Goal: Task Accomplishment & Management: Manage account settings

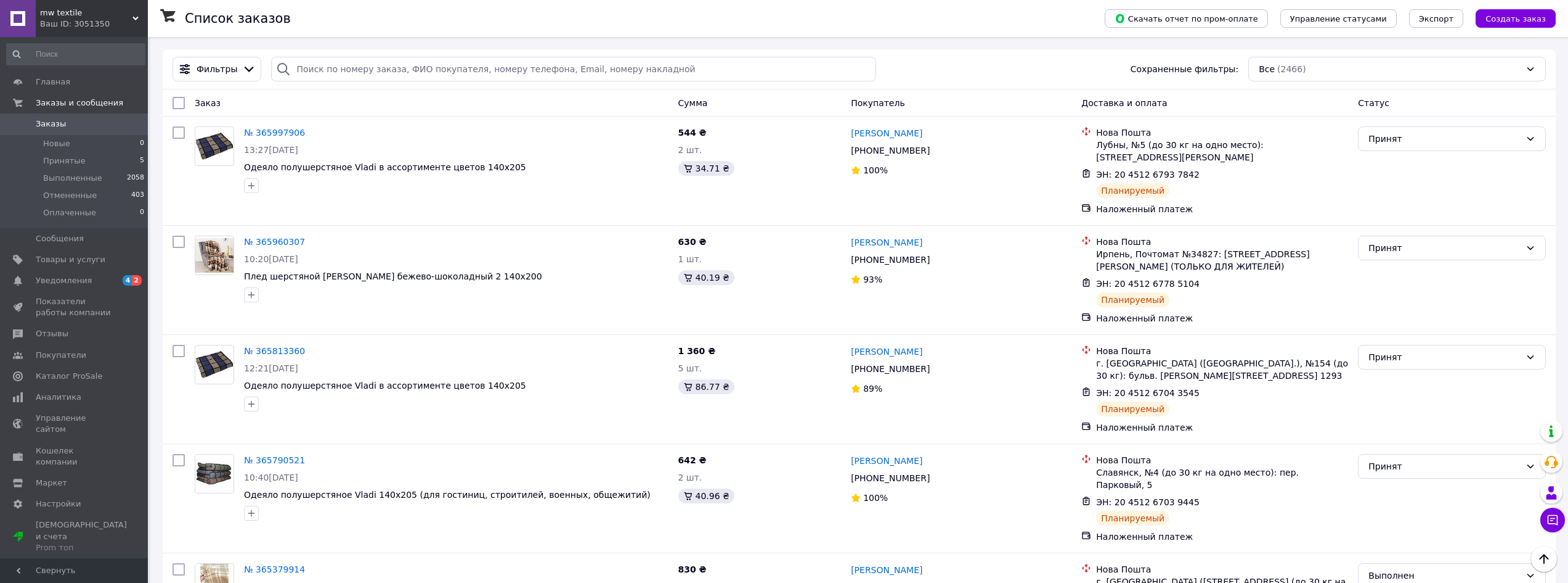
scroll to position [247, 0]
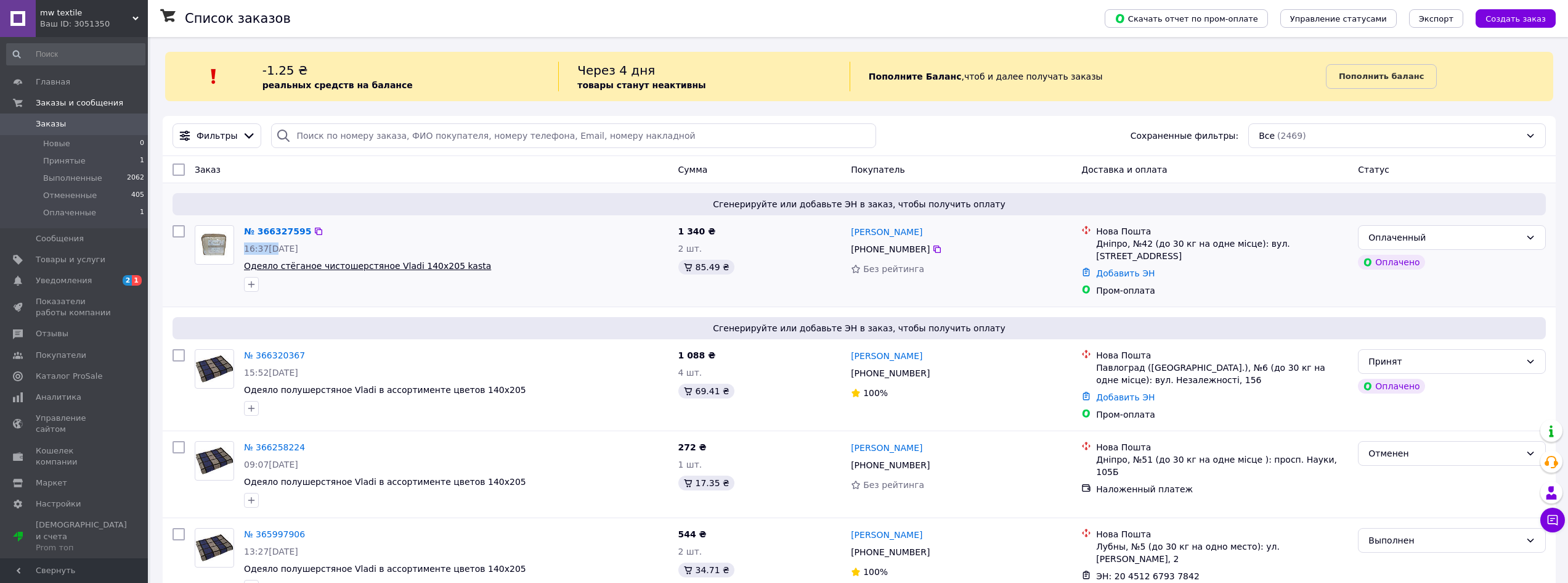
drag, startPoint x: 245, startPoint y: 250, endPoint x: 255, endPoint y: 271, distance: 23.3
click at [268, 255] on div "16:37, 12.10.2025" at bounding box center [456, 248] width 425 height 13
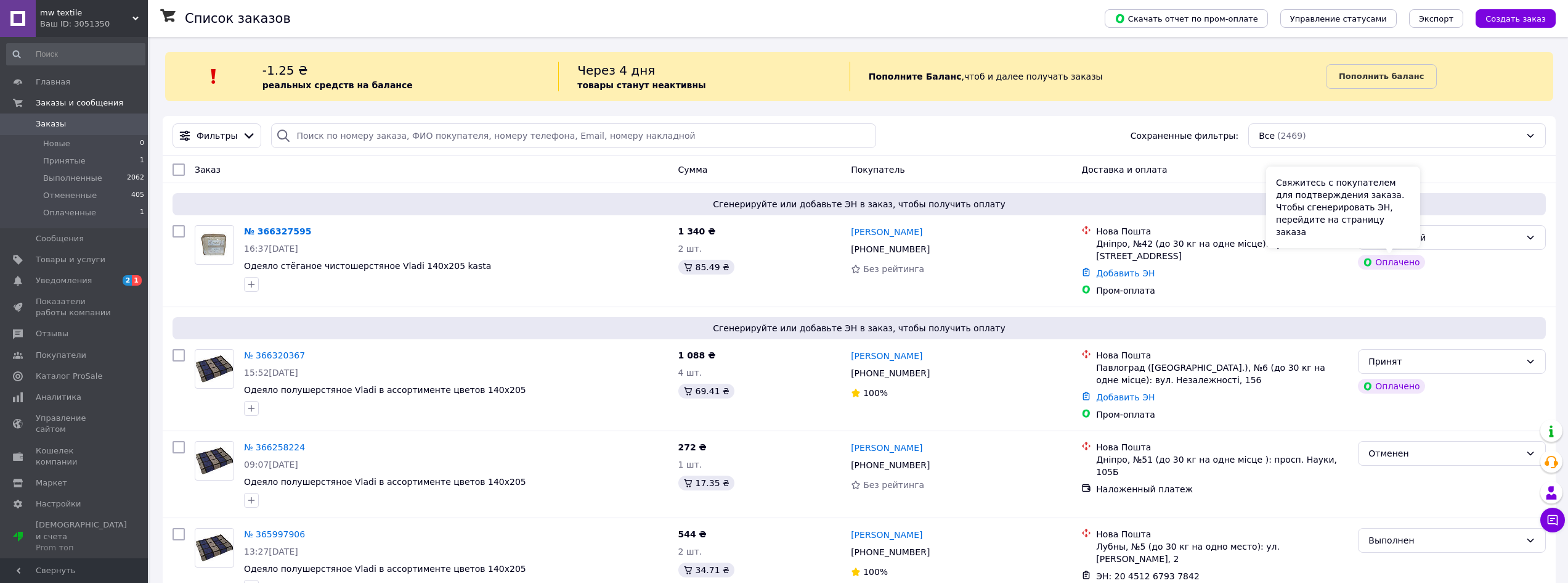
click at [1394, 247] on div "Свяжитесь с покупателем для подтверждения заказа. Чтобы сгенерировать ЭН, перей…" at bounding box center [1343, 207] width 154 height 82
click at [1442, 242] on div "Оплаченный" at bounding box center [1445, 237] width 152 height 13
click at [1386, 268] on li "Принят" at bounding box center [1452, 264] width 187 height 22
click at [70, 289] on link "Уведомления 2 1" at bounding box center [76, 281] width 152 height 21
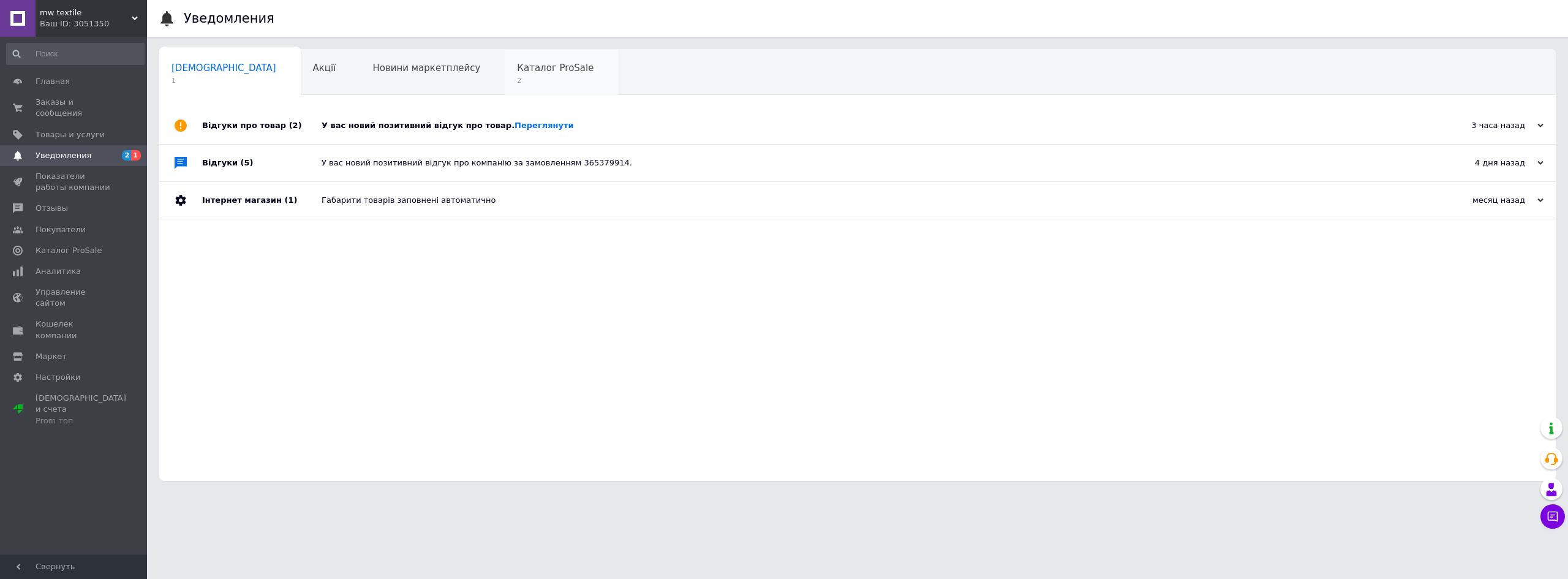
click at [517, 80] on span "2" at bounding box center [555, 80] width 76 height 9
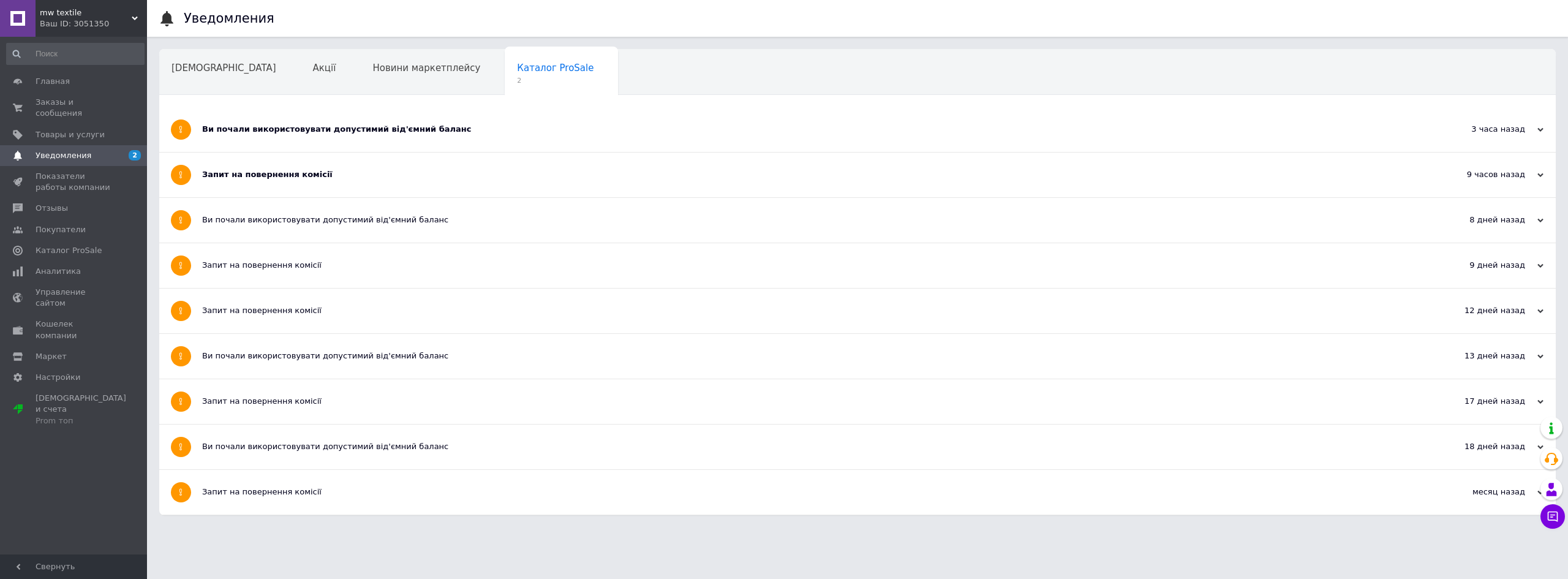
click at [289, 177] on div "Запит на повернення комісії" at bounding box center [812, 175] width 1219 height 11
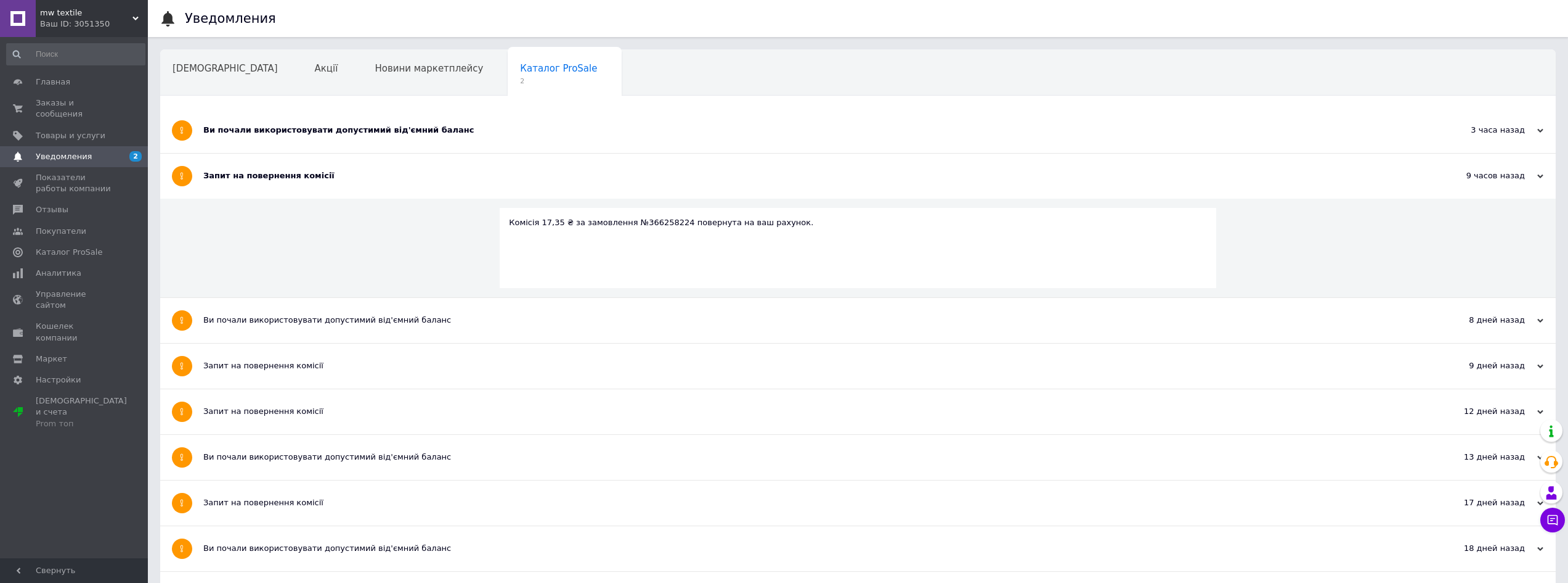
click at [290, 173] on div "Запит на повернення комісії" at bounding box center [812, 176] width 1217 height 11
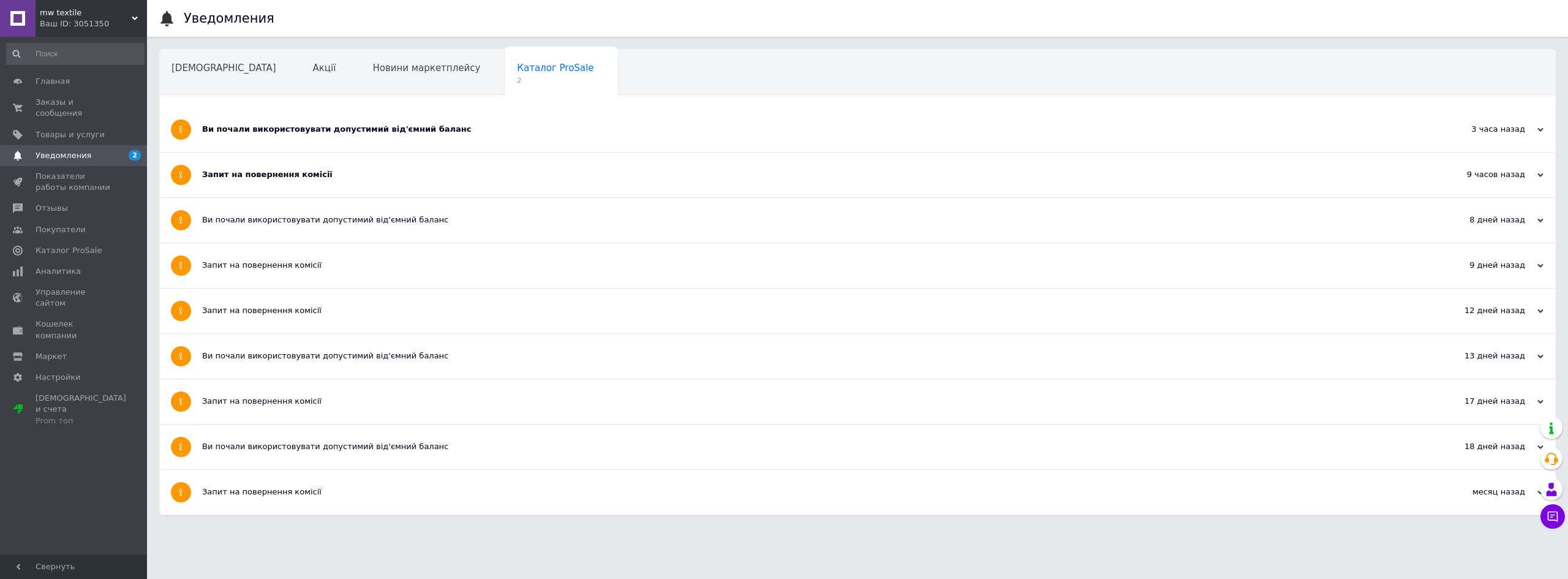
click at [296, 140] on div "Ви почали використовувати допустимий від'ємний баланс" at bounding box center [812, 130] width 1219 height 45
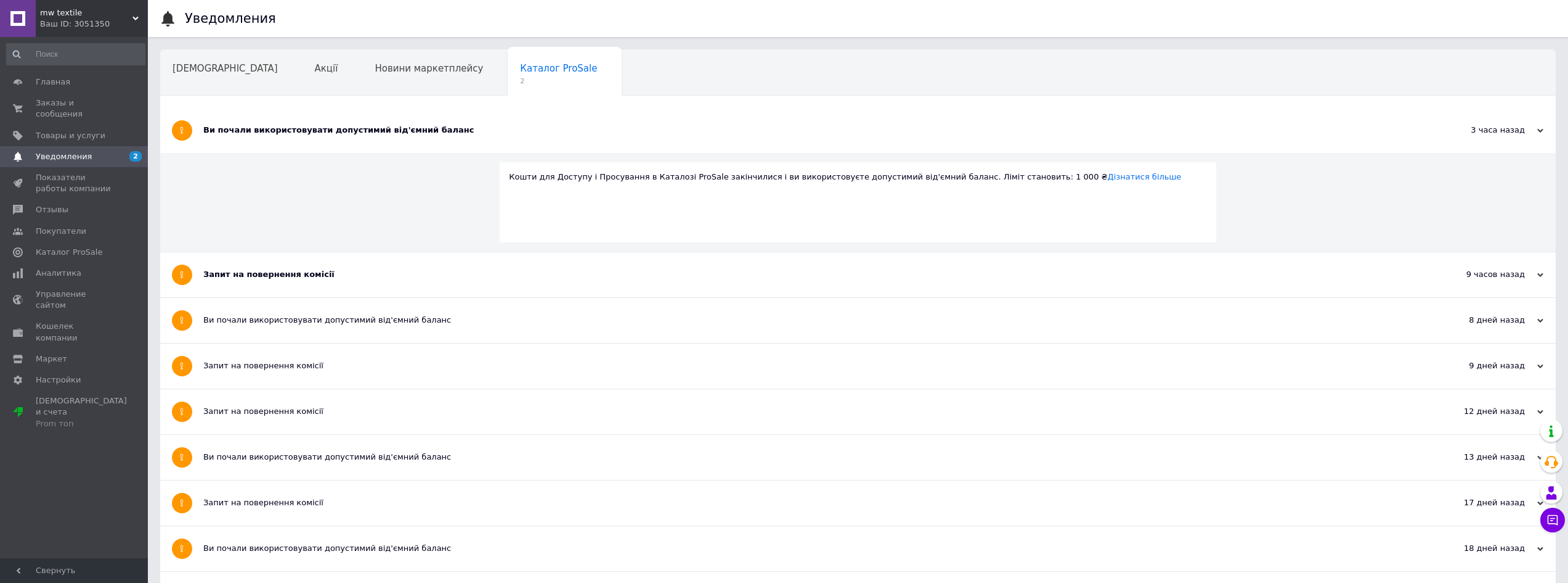
click at [298, 139] on div "Ви почали використовувати допустимий від'ємний баланс" at bounding box center [812, 131] width 1217 height 45
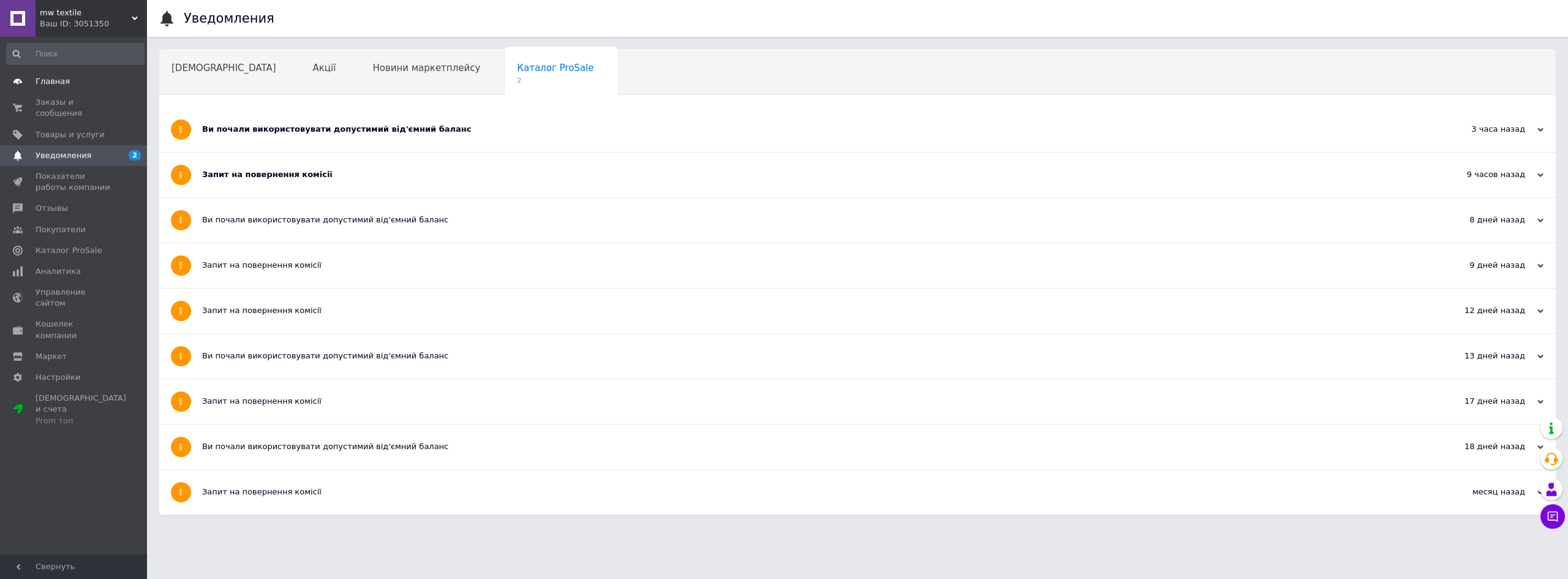
click at [76, 82] on span "Главная" at bounding box center [74, 81] width 78 height 11
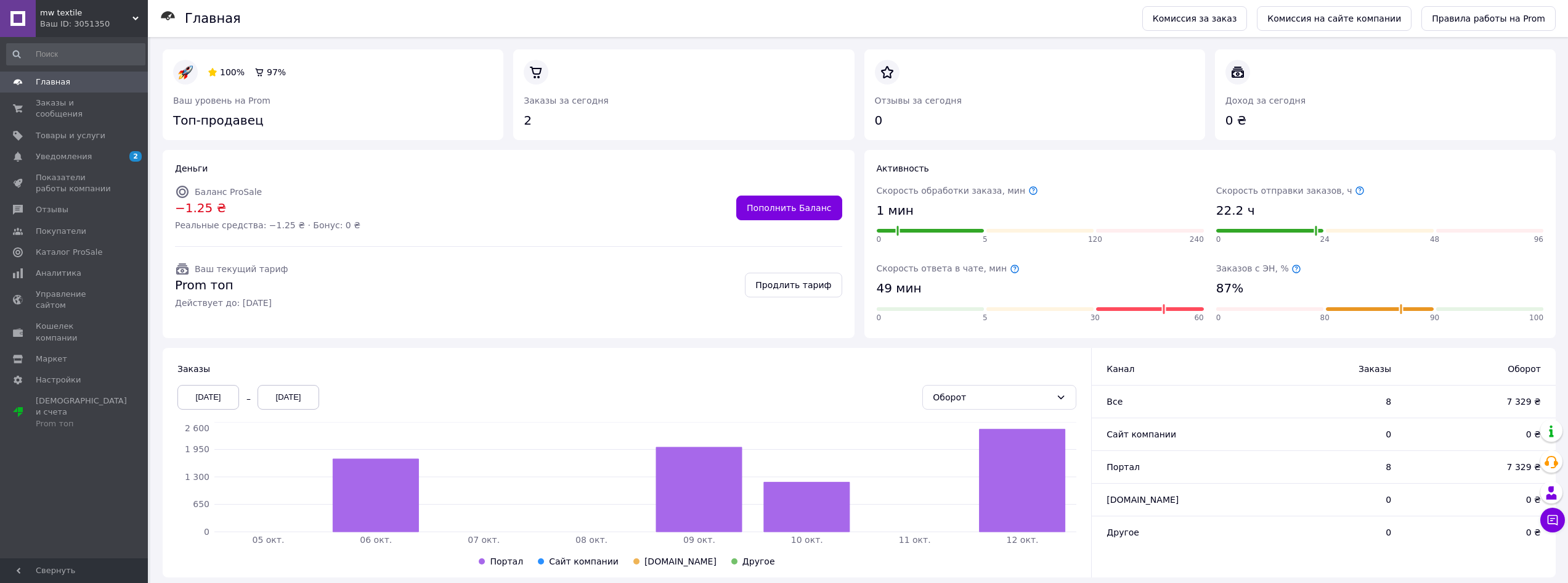
click at [60, 81] on span "Главная" at bounding box center [53, 82] width 34 height 11
